Goal: Navigation & Orientation: Find specific page/section

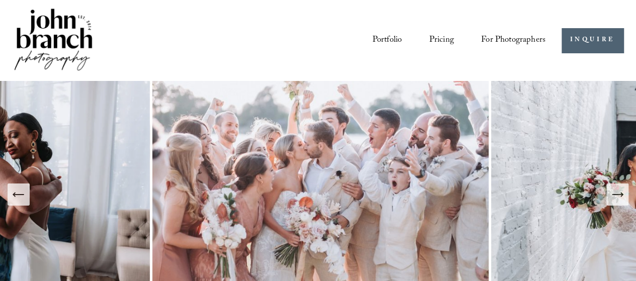
click at [384, 39] on link "Portfolio" at bounding box center [388, 40] width 30 height 18
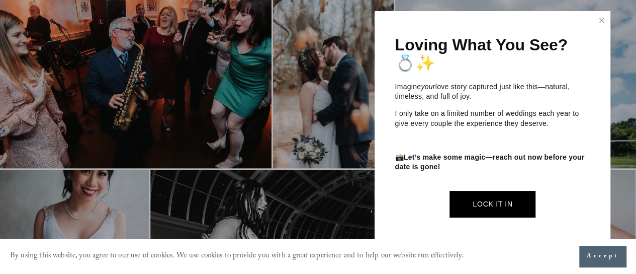
scroll to position [1009, 0]
click at [597, 22] on link "Close" at bounding box center [602, 21] width 15 height 16
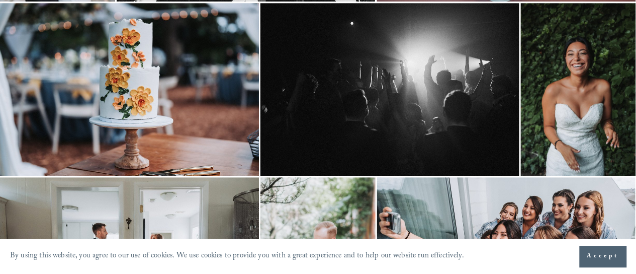
scroll to position [253, 0]
